Goal: Check status: Check status

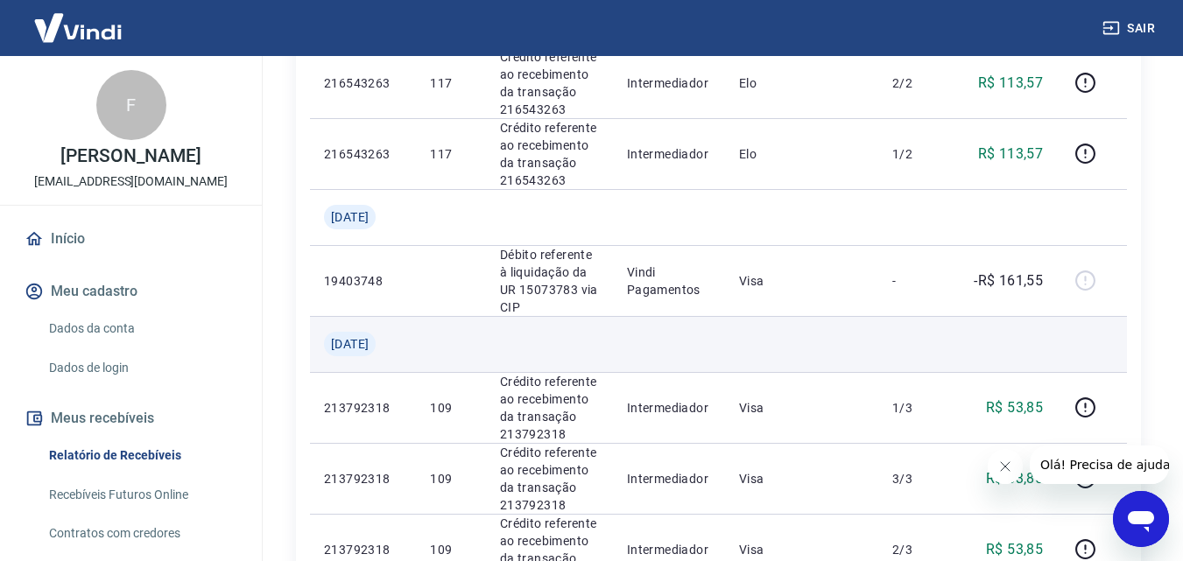
scroll to position [350, 0]
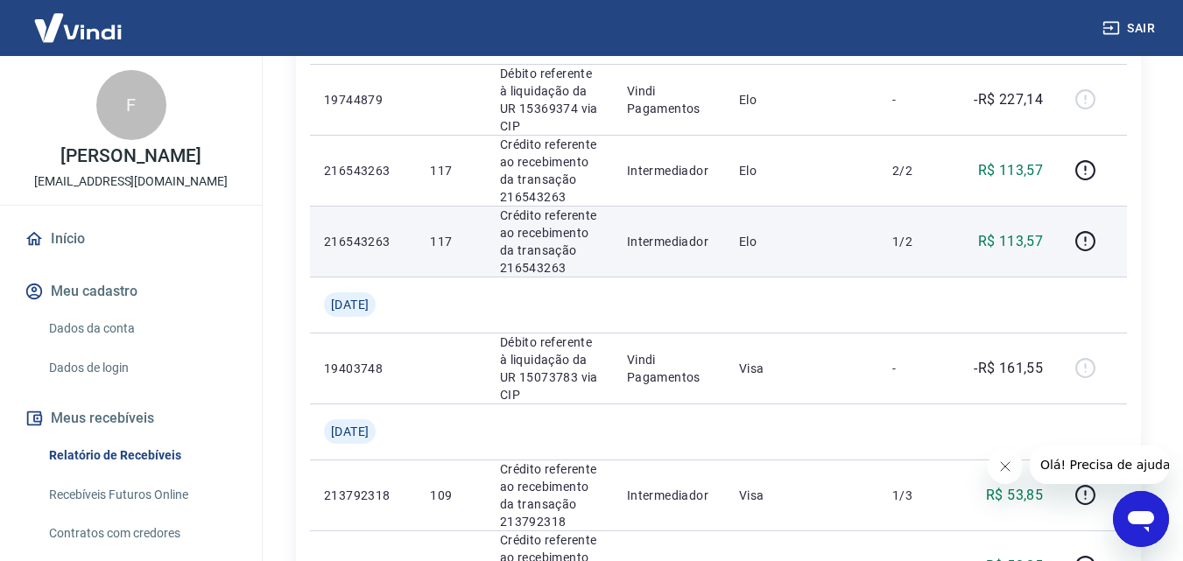
click at [715, 221] on td "Intermediador" at bounding box center [669, 241] width 112 height 71
click at [1081, 244] on icon "button" at bounding box center [1085, 241] width 22 height 22
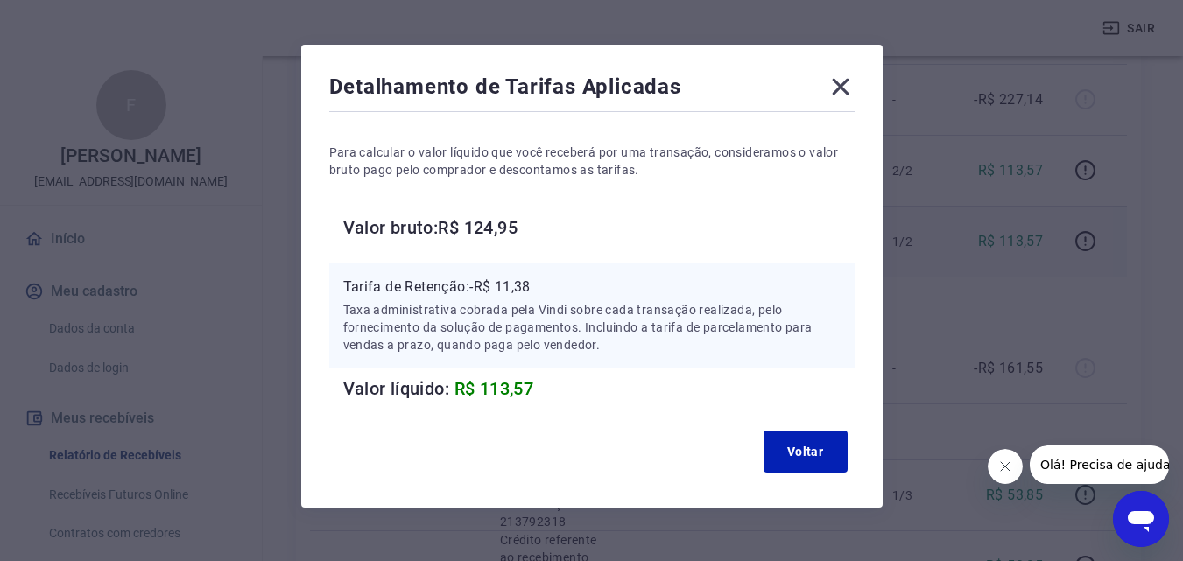
scroll to position [70, 0]
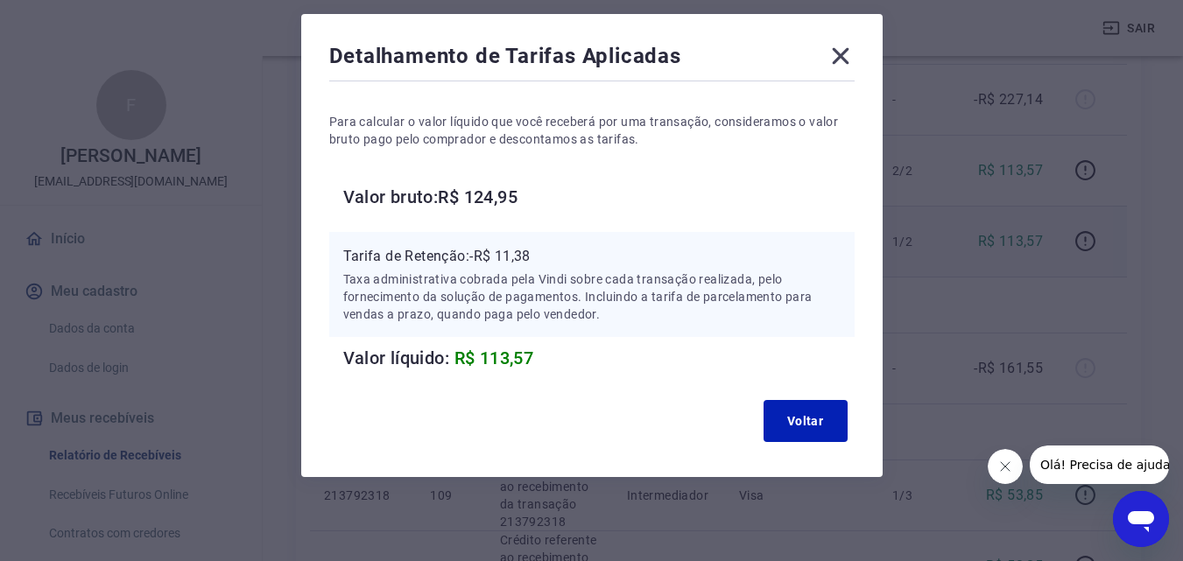
click at [842, 57] on icon at bounding box center [840, 56] width 17 height 17
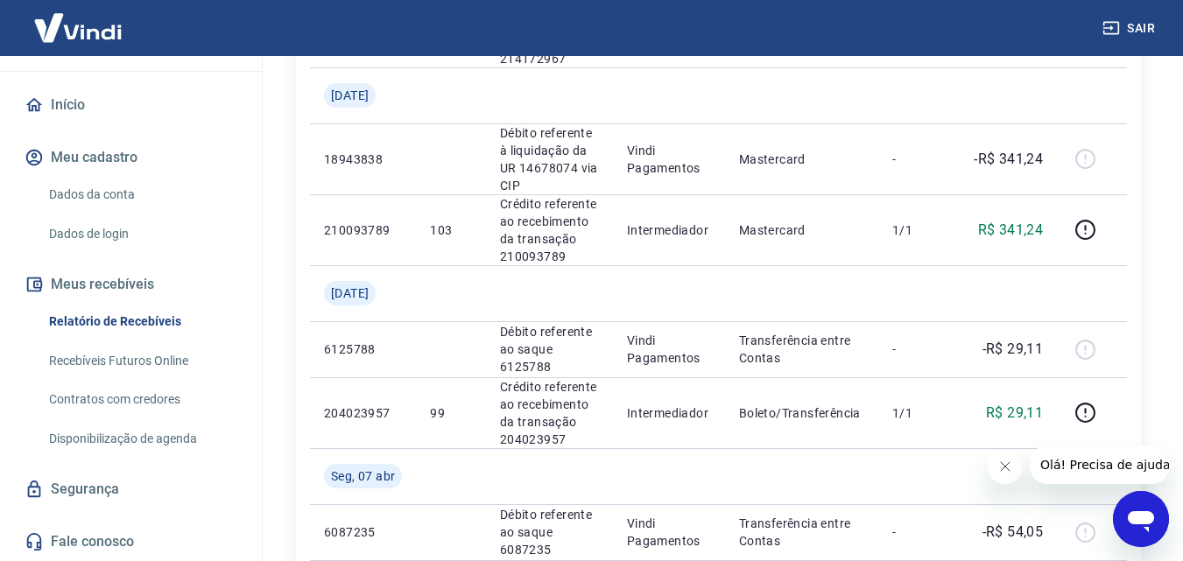
scroll to position [0, 0]
